Goal: Task Accomplishment & Management: Manage account settings

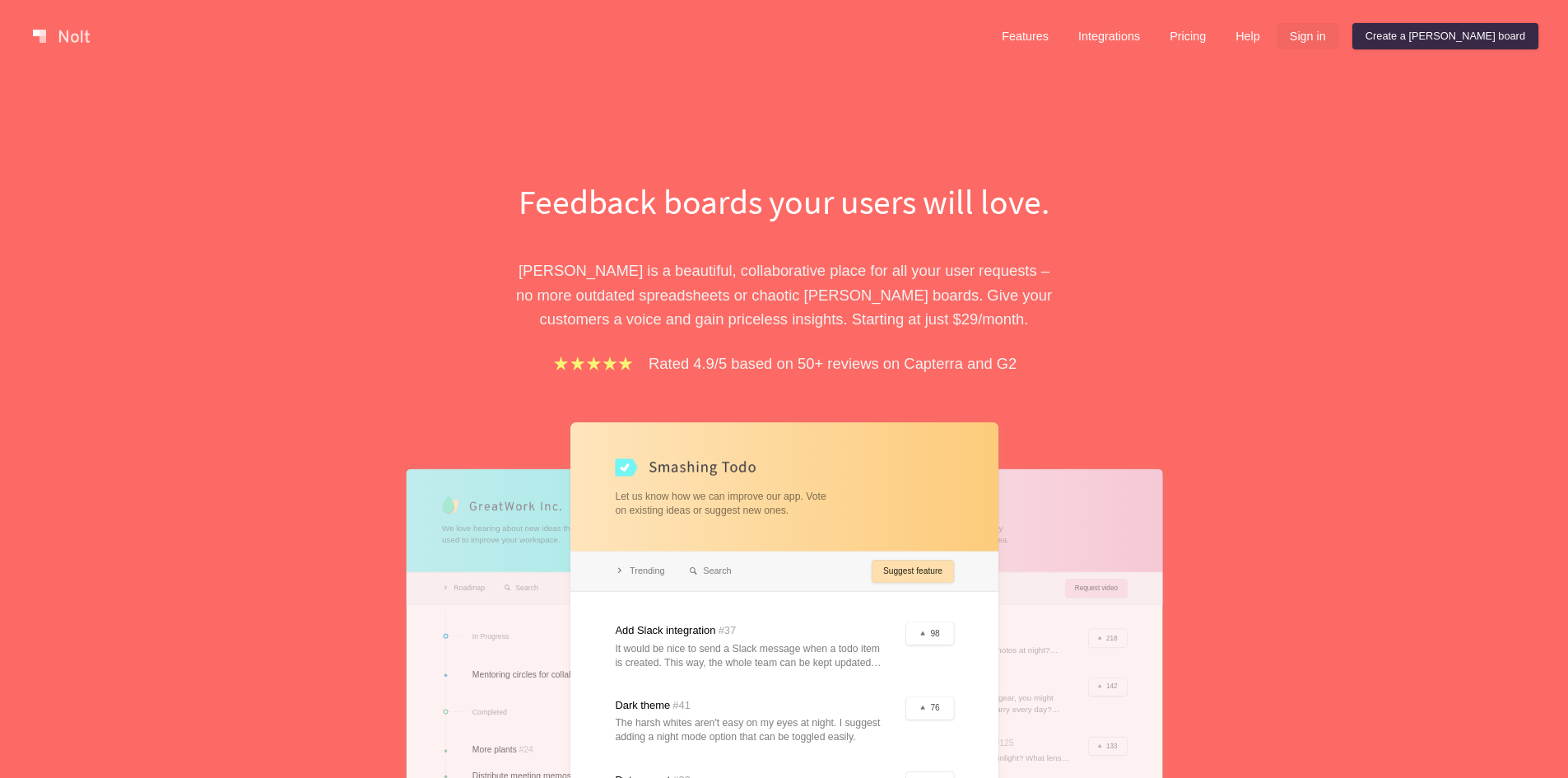
click at [1340, 47] on link "Sign in" at bounding box center [1308, 36] width 63 height 26
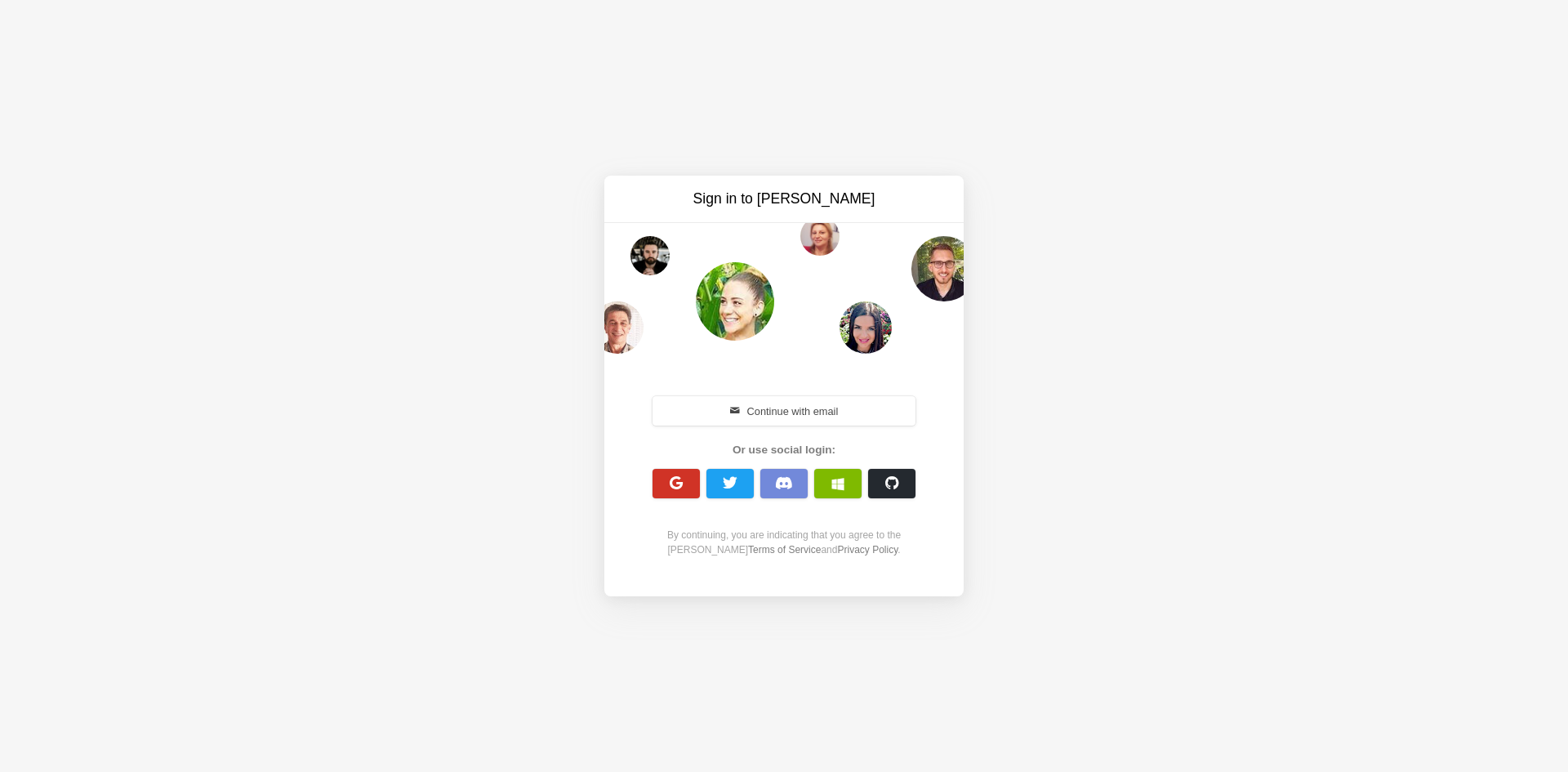
click at [683, 477] on span "button" at bounding box center [676, 483] width 16 height 16
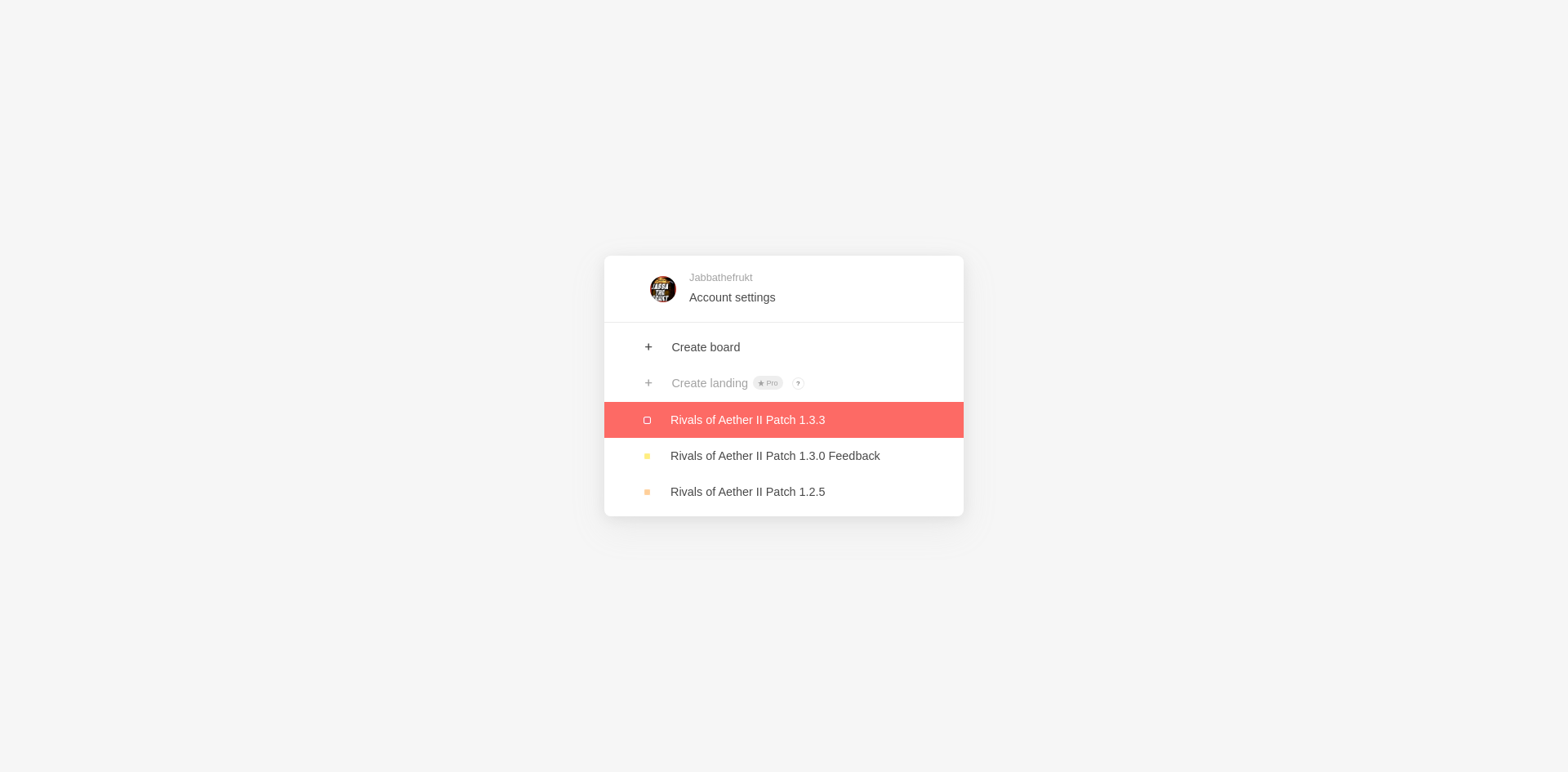
click at [814, 416] on link at bounding box center [784, 420] width 359 height 36
